Goal: Task Accomplishment & Management: Use online tool/utility

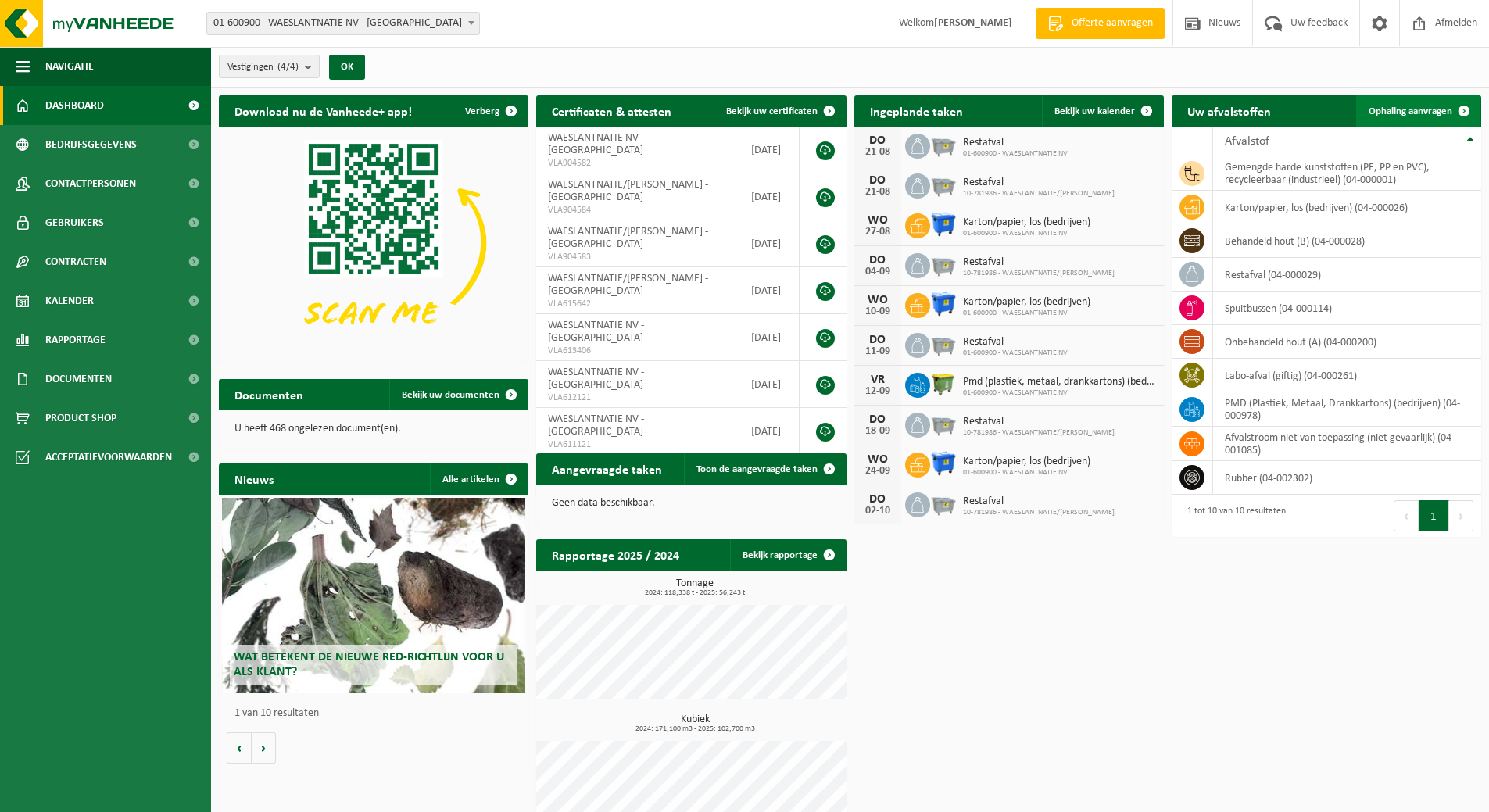
click at [1395, 106] on span "Ophaling aanvragen" at bounding box center [1410, 111] width 83 height 10
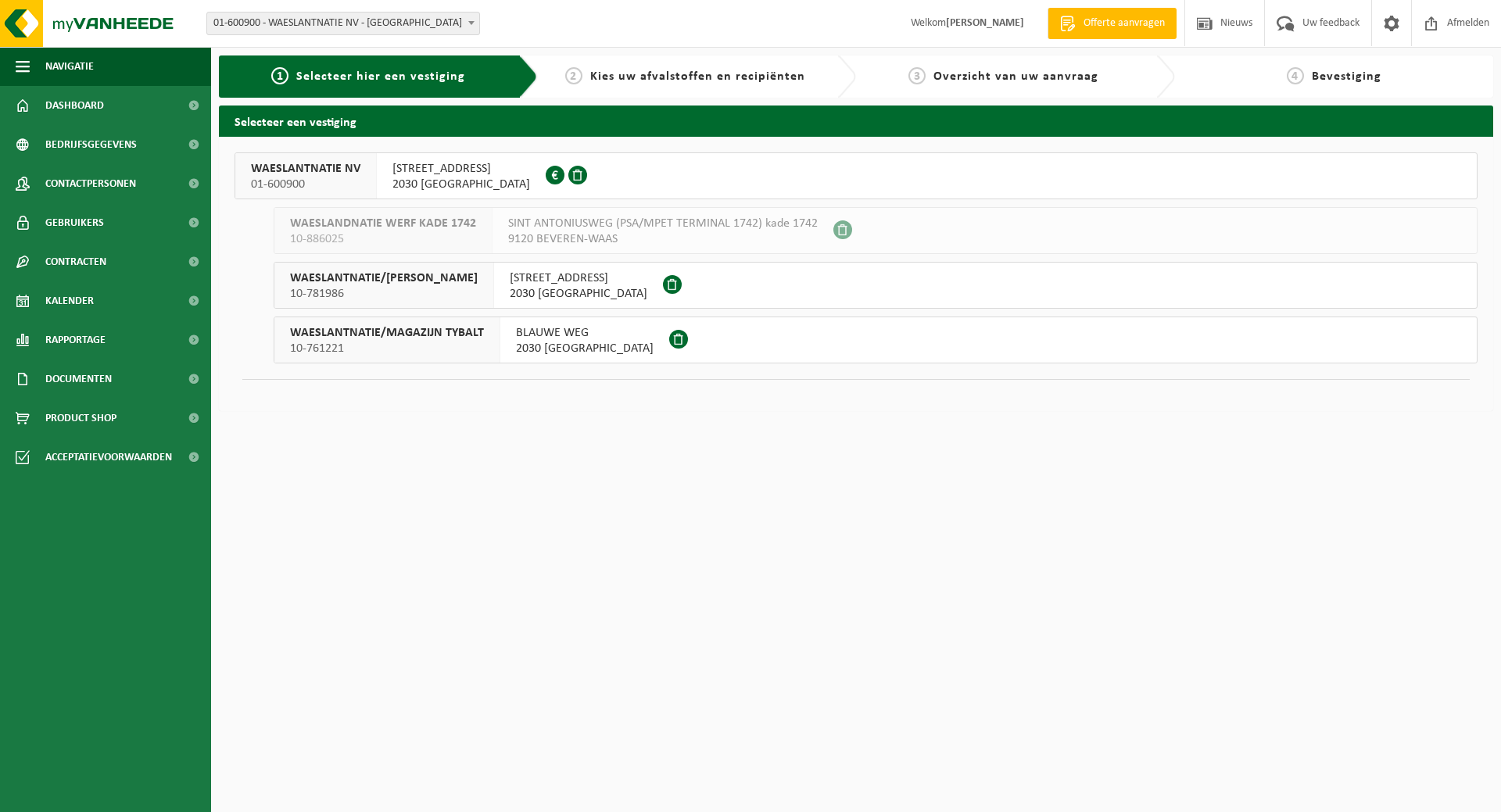
click at [438, 172] on span "SCHENKELDIJK 9" at bounding box center [461, 169] width 137 height 16
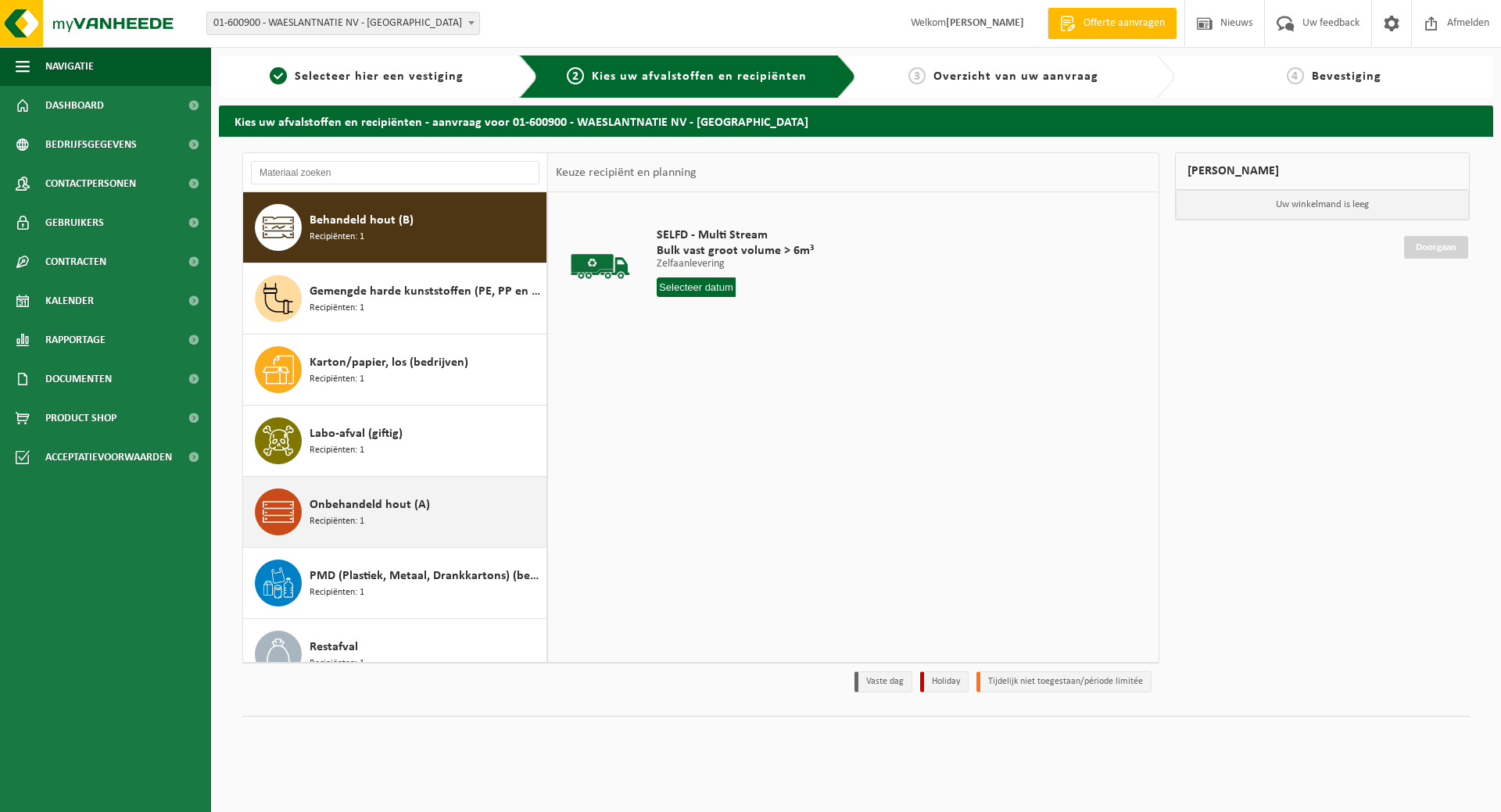
click at [352, 521] on span "Recipiënten: 1" at bounding box center [336, 521] width 55 height 15
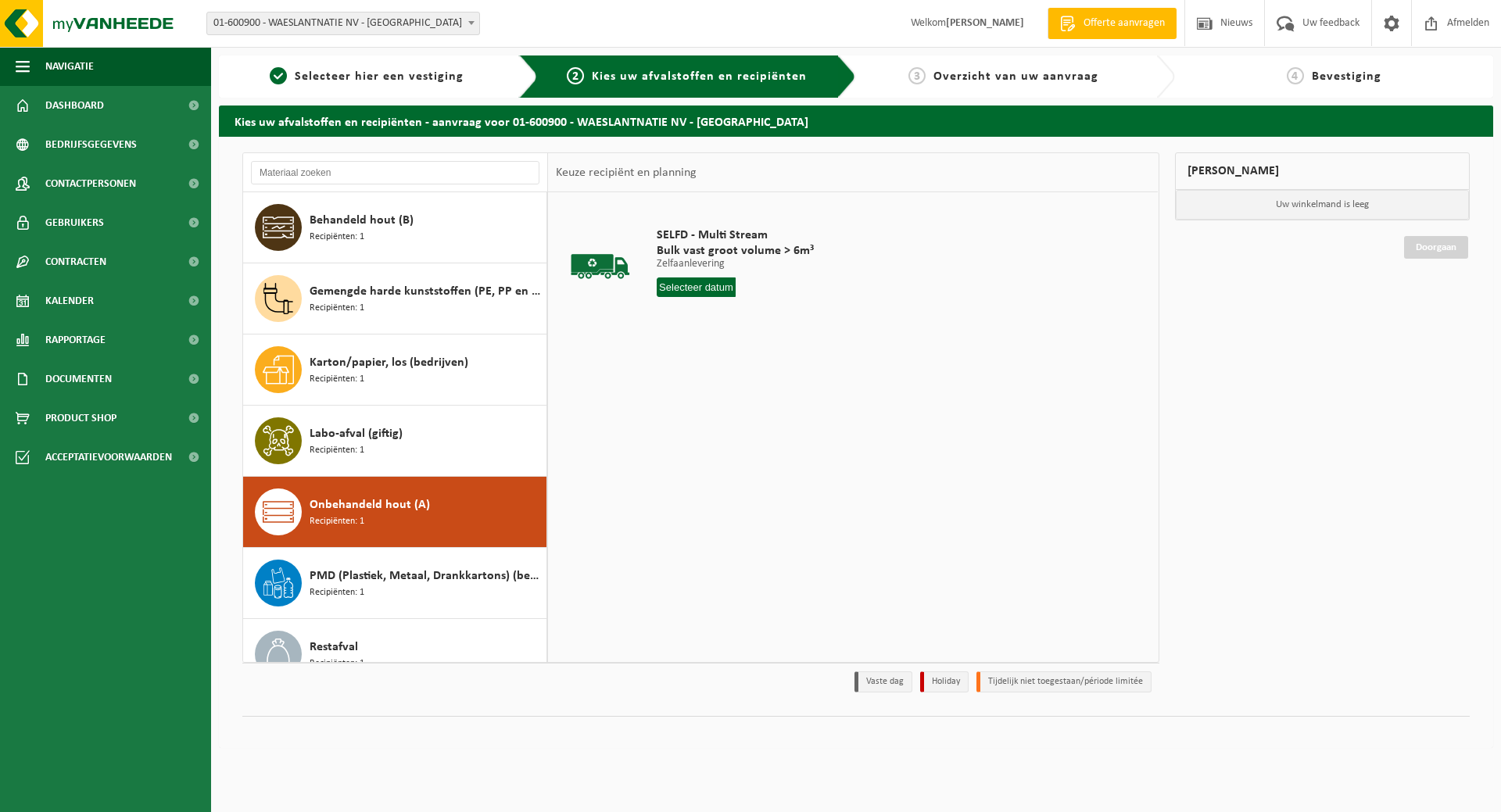
scroll to position [170, 0]
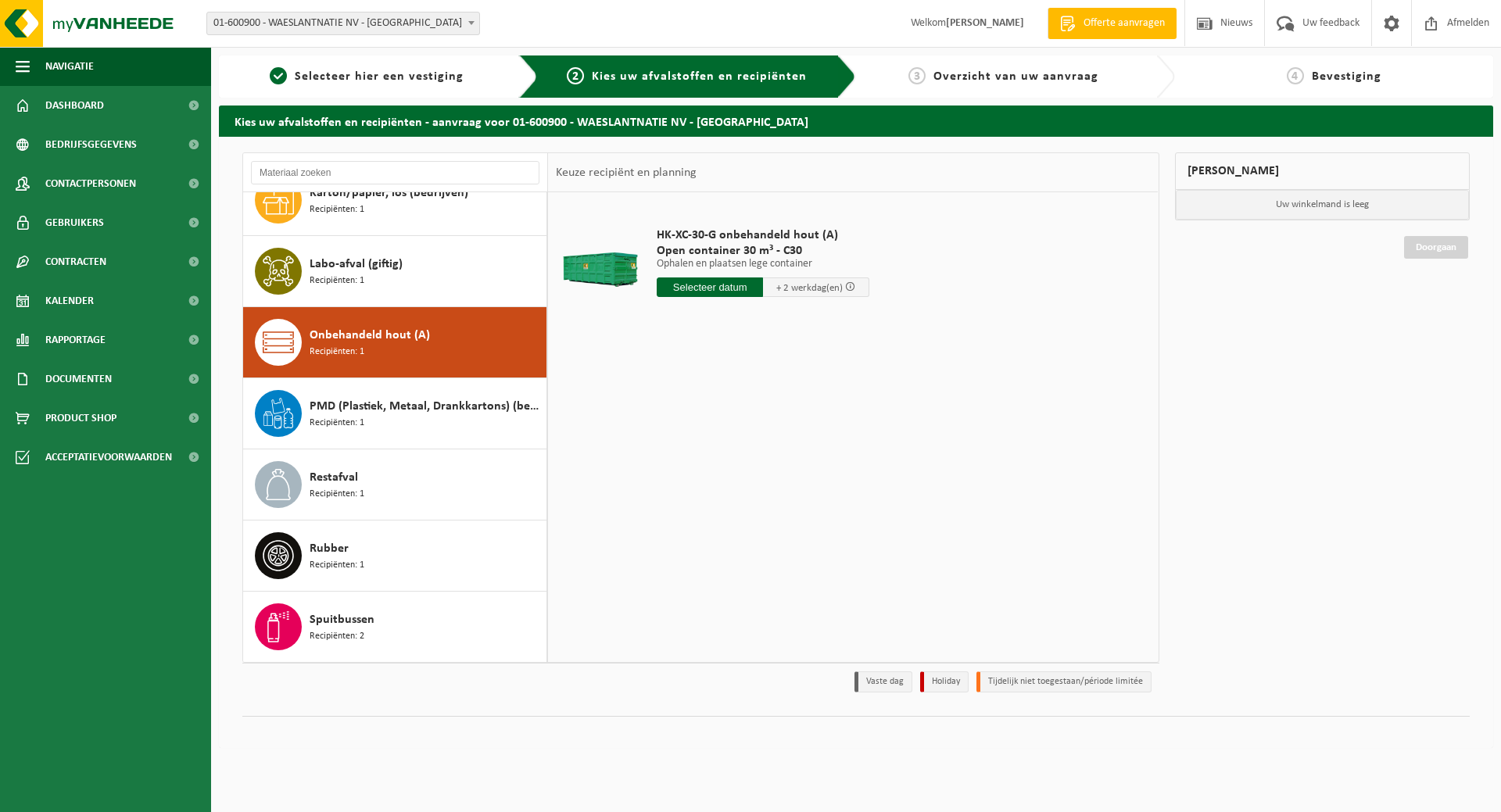
click at [712, 285] on input "text" at bounding box center [710, 287] width 106 height 20
click at [787, 447] on div "22" at bounding box center [781, 451] width 27 height 25
type input "Van 2025-08-22"
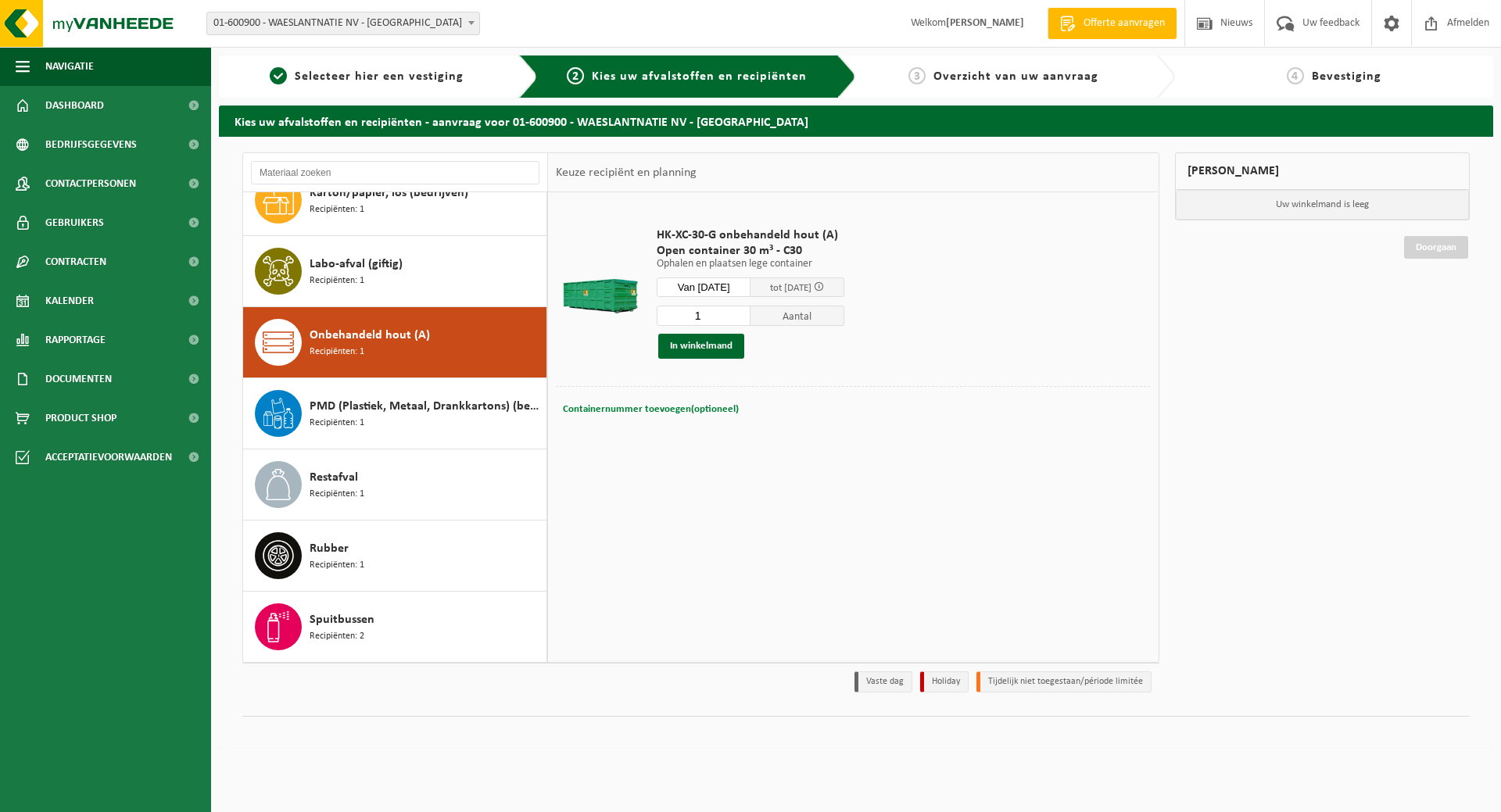
click at [643, 414] on button "Containernummer toevoegen(optioneel) Annuleren" at bounding box center [651, 410] width 179 height 22
type input "C30-530"
click at [704, 346] on button "In winkelmand" at bounding box center [701, 347] width 86 height 25
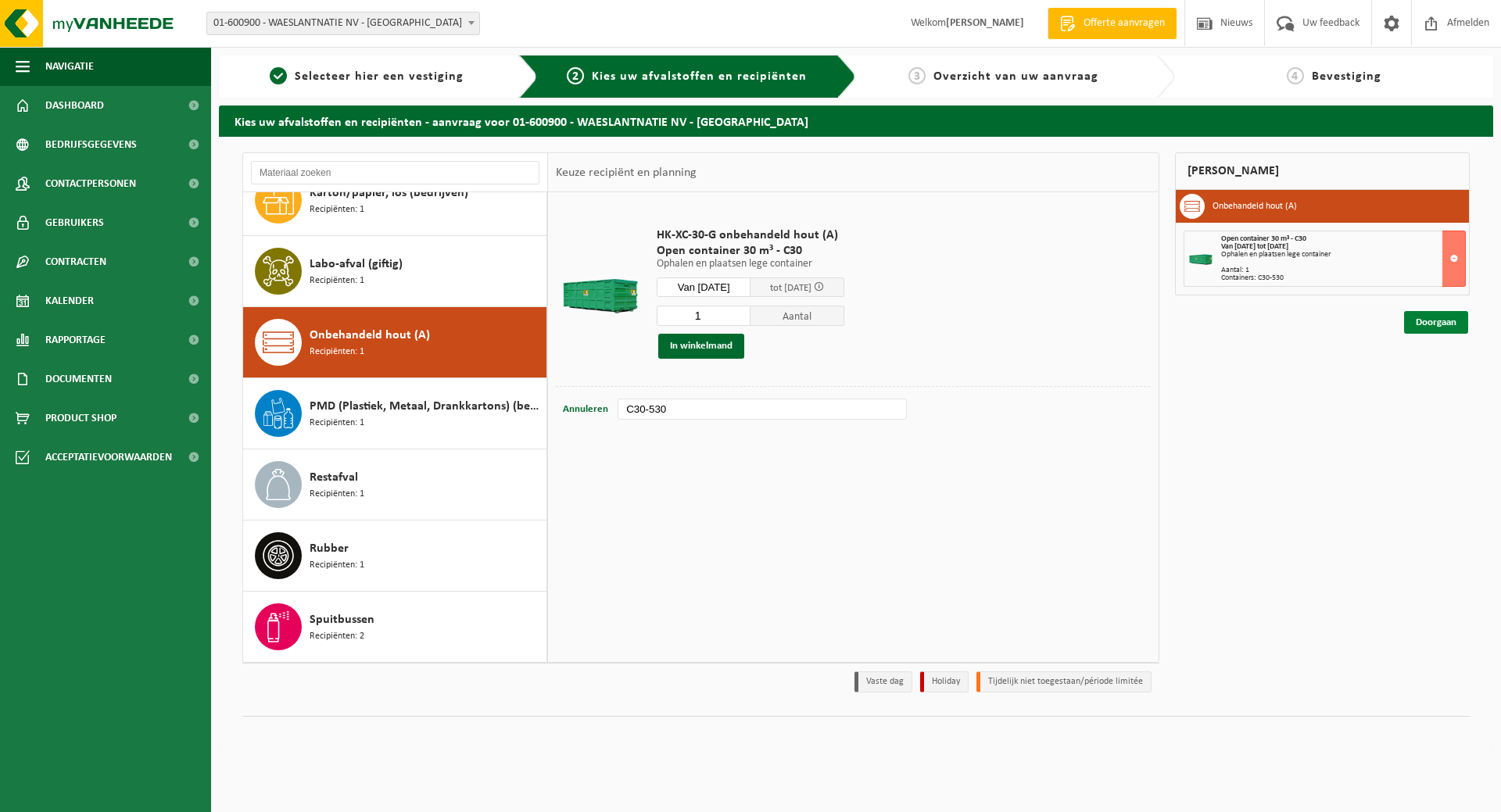
click at [1431, 325] on link "Doorgaan" at bounding box center [1436, 322] width 64 height 23
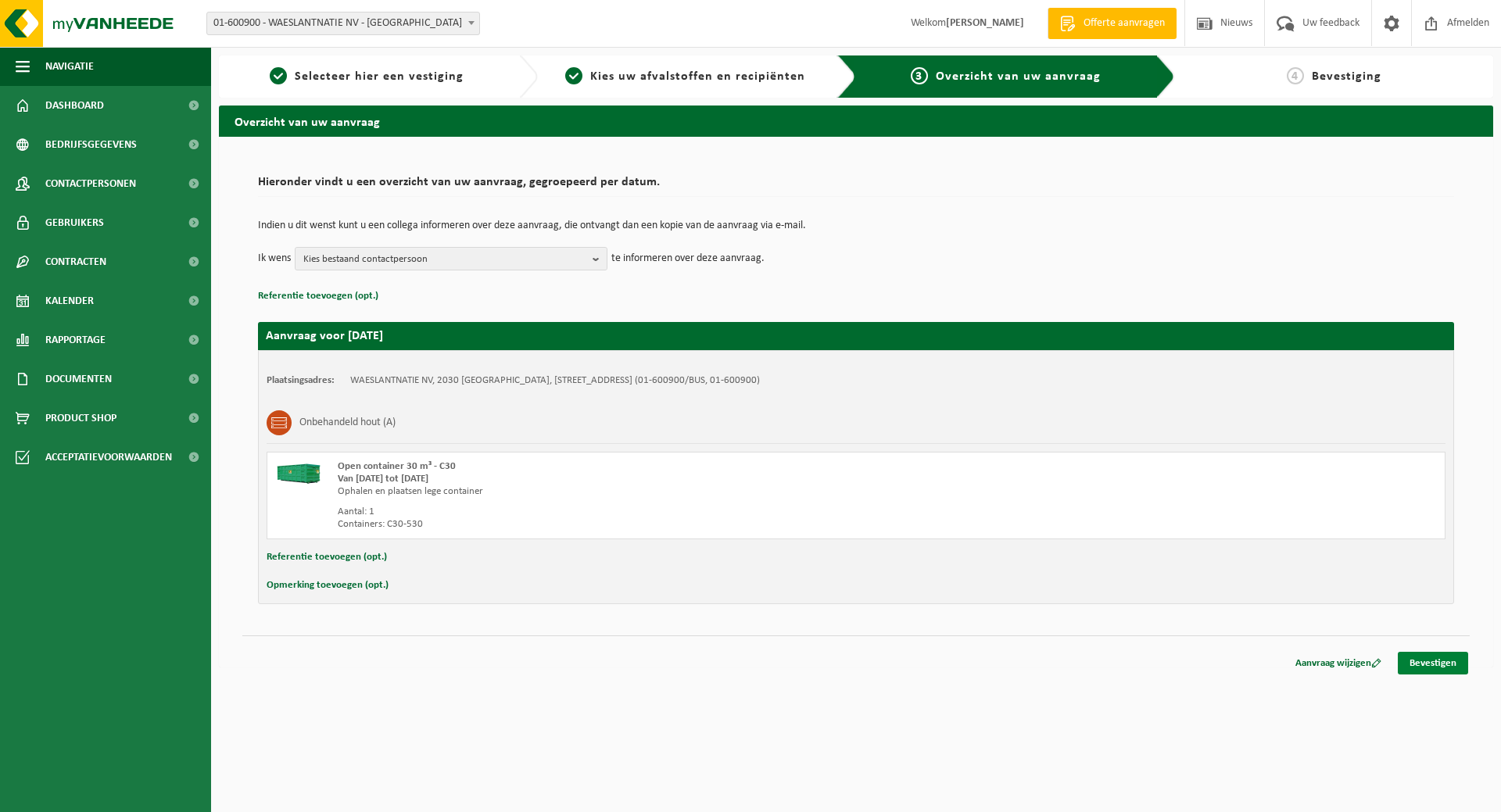
click at [1419, 662] on link "Bevestigen" at bounding box center [1433, 663] width 71 height 23
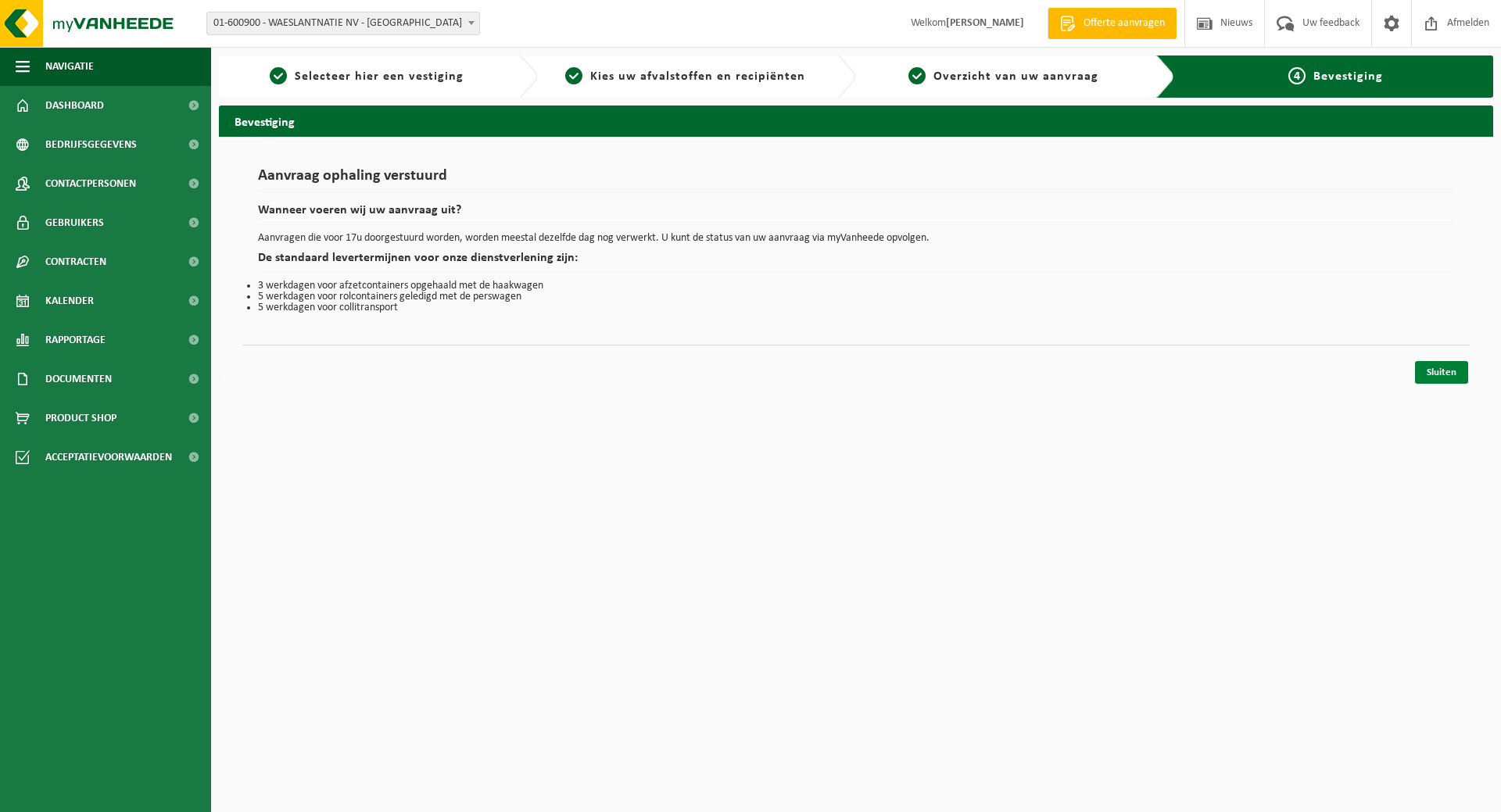
click at [1440, 381] on link "Sluiten" at bounding box center [1441, 372] width 53 height 23
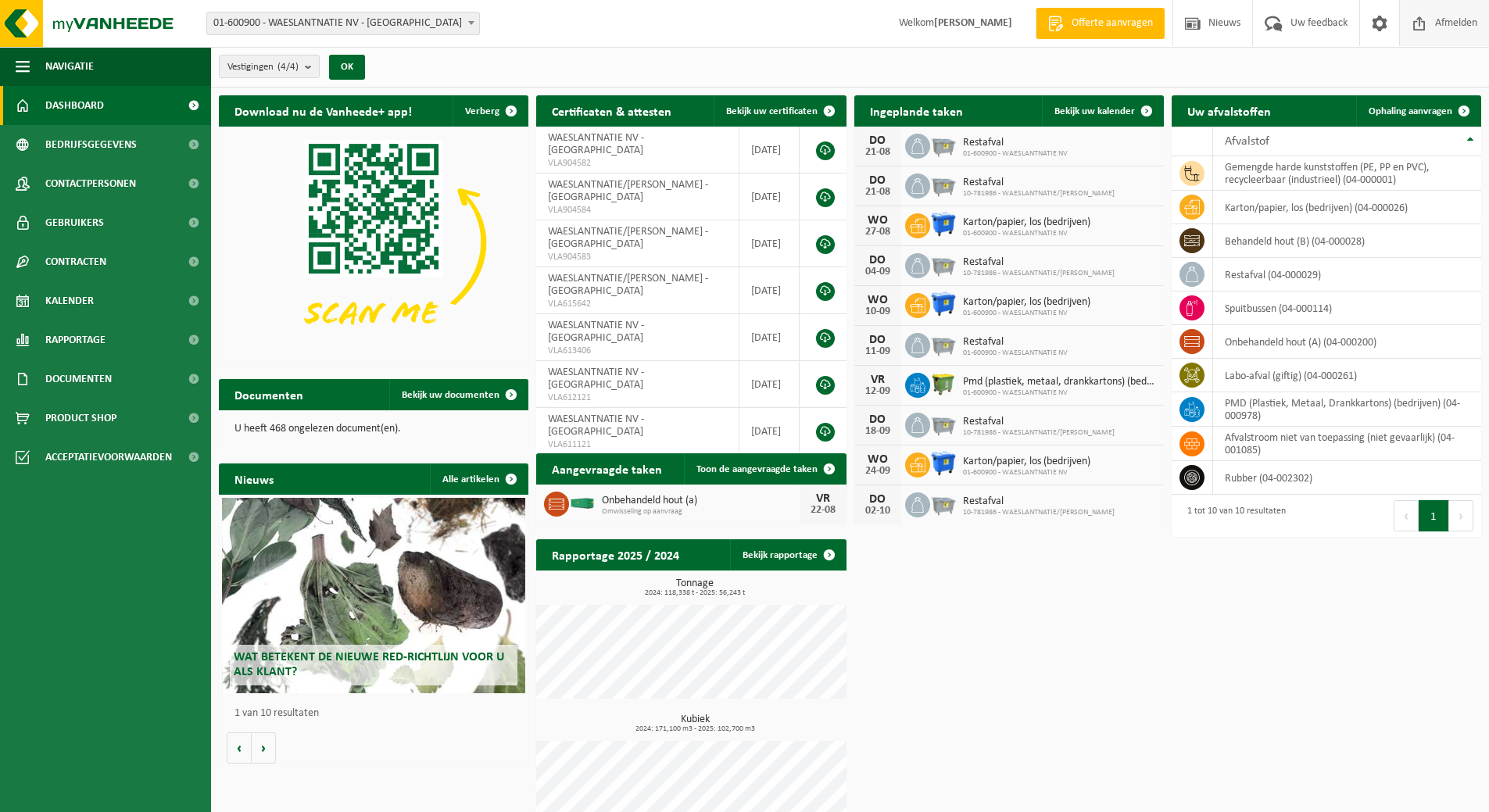
click at [1438, 25] on span "Afmelden" at bounding box center [1456, 23] width 50 height 46
